Goal: Navigation & Orientation: Go to known website

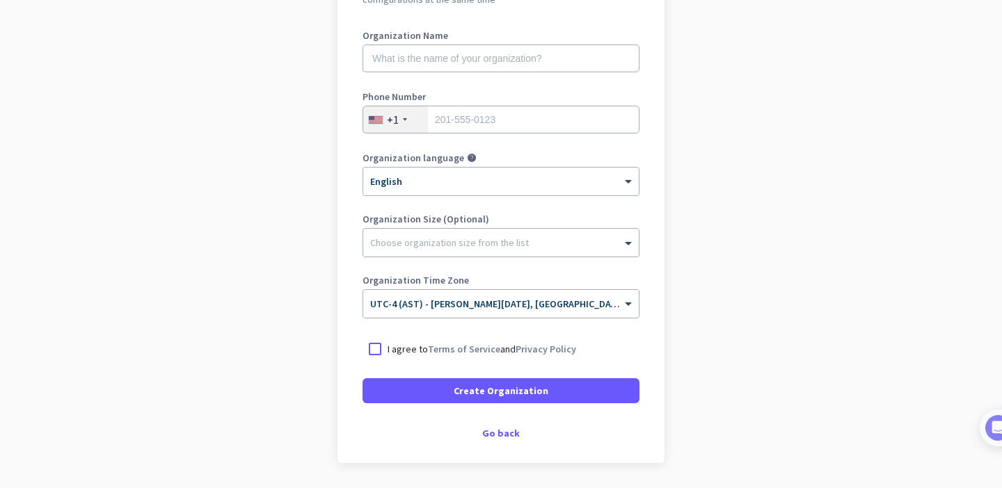
scroll to position [227, 0]
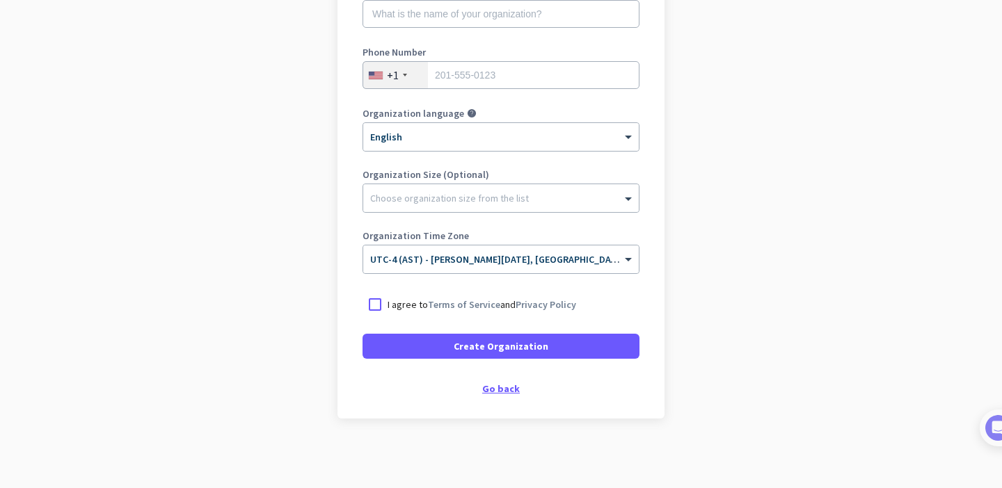
click at [506, 386] on div "Go back" at bounding box center [500, 389] width 277 height 10
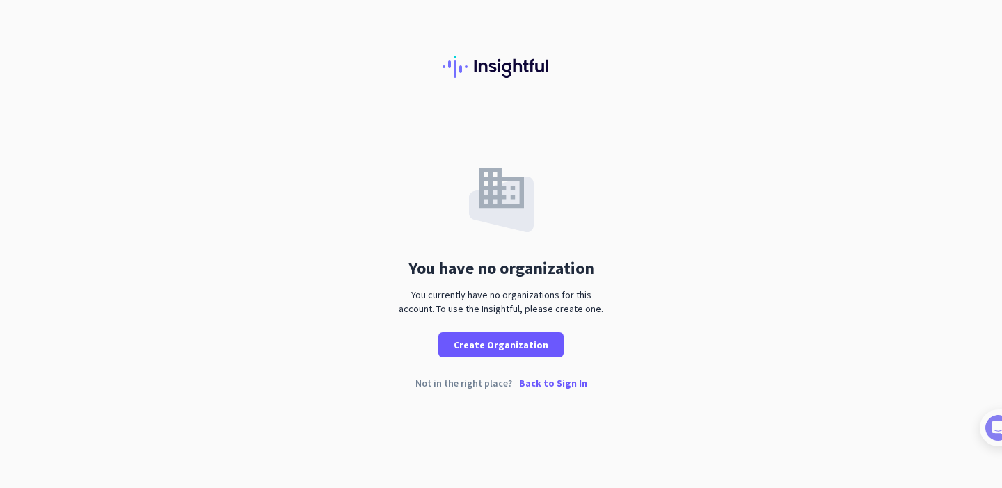
click at [536, 385] on p "Back to Sign In" at bounding box center [553, 383] width 68 height 10
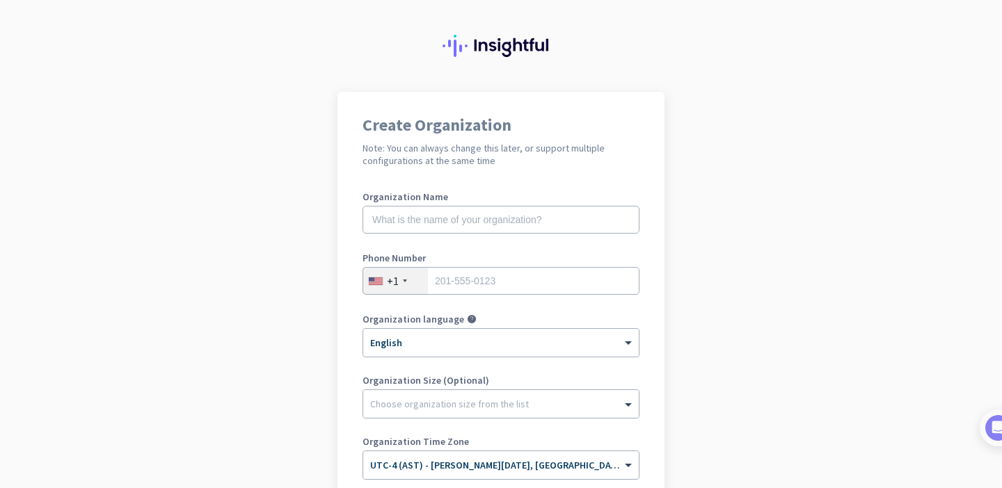
scroll to position [227, 0]
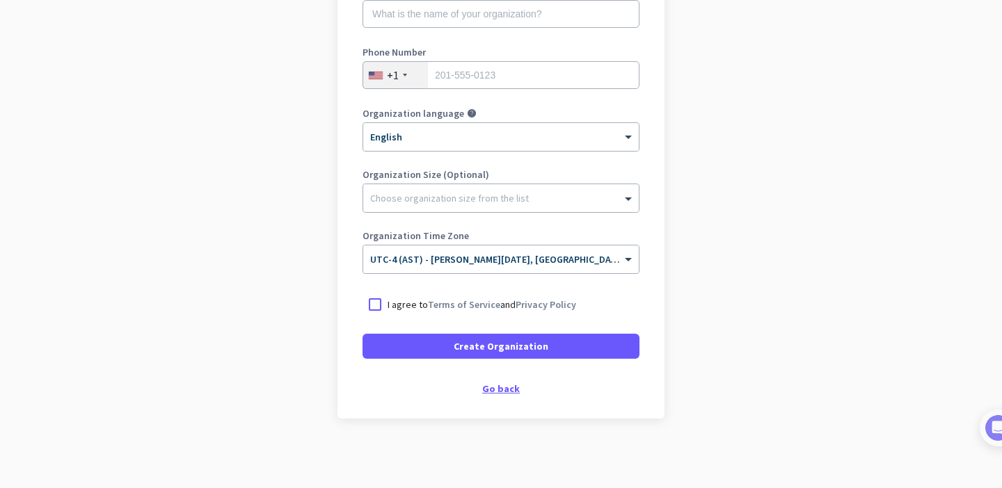
click at [494, 388] on div "Go back" at bounding box center [500, 389] width 277 height 10
